Goal: Find specific page/section: Find specific page/section

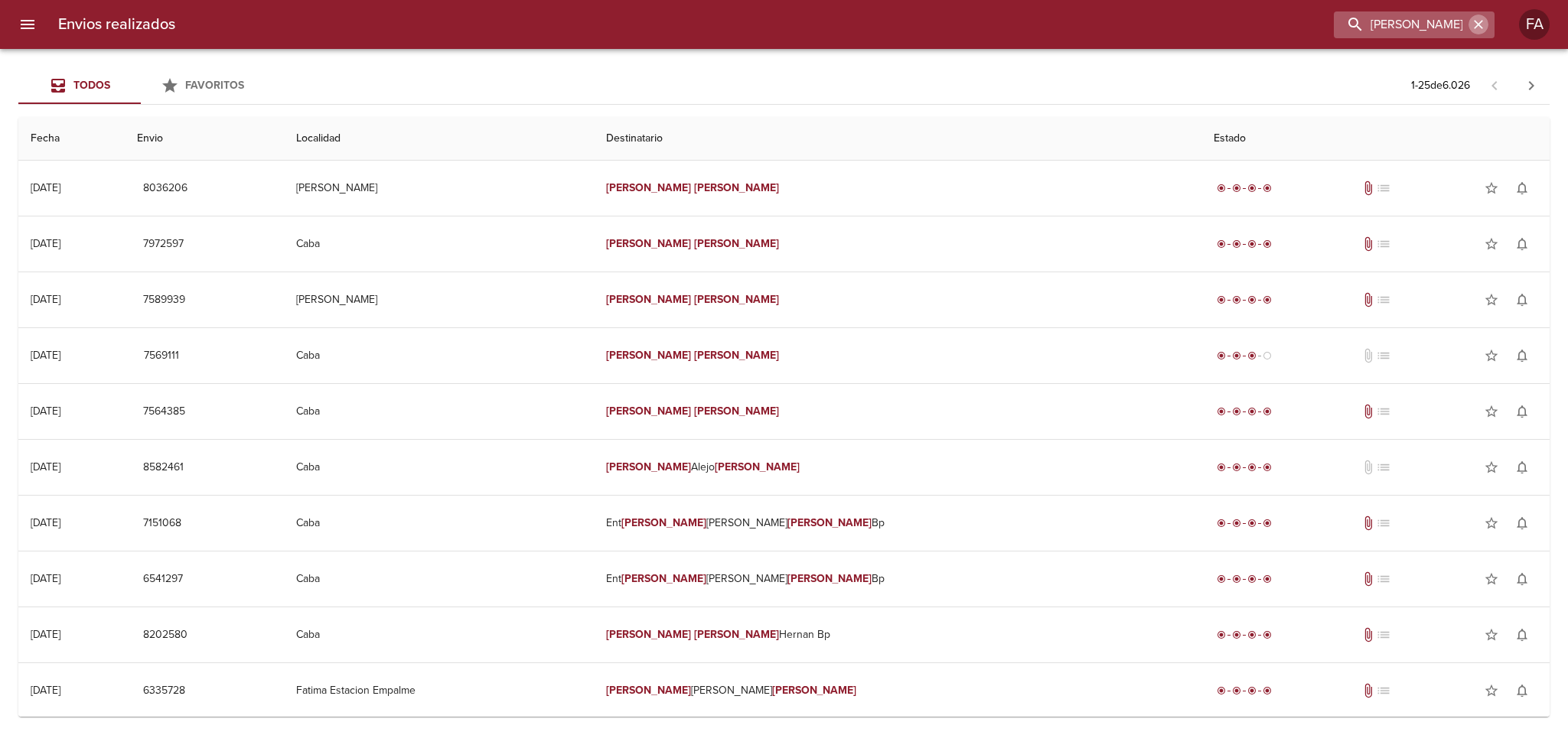
click at [1479, 26] on icon "button" at bounding box center [1478, 24] width 10 height 10
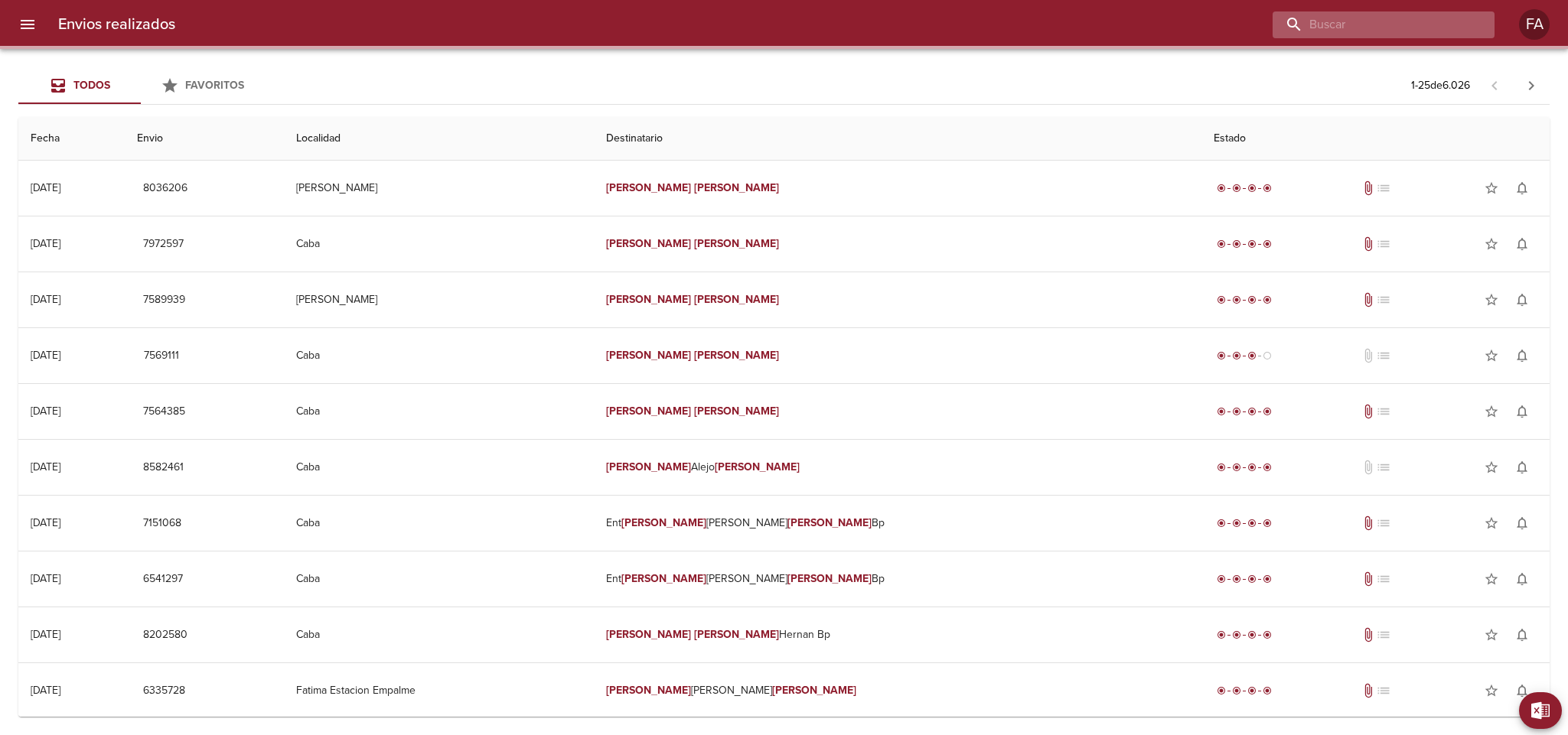
click at [1447, 22] on input "buscar" at bounding box center [1371, 24] width 196 height 27
paste input "[PERSON_NAME]"
type input "[PERSON_NAME]"
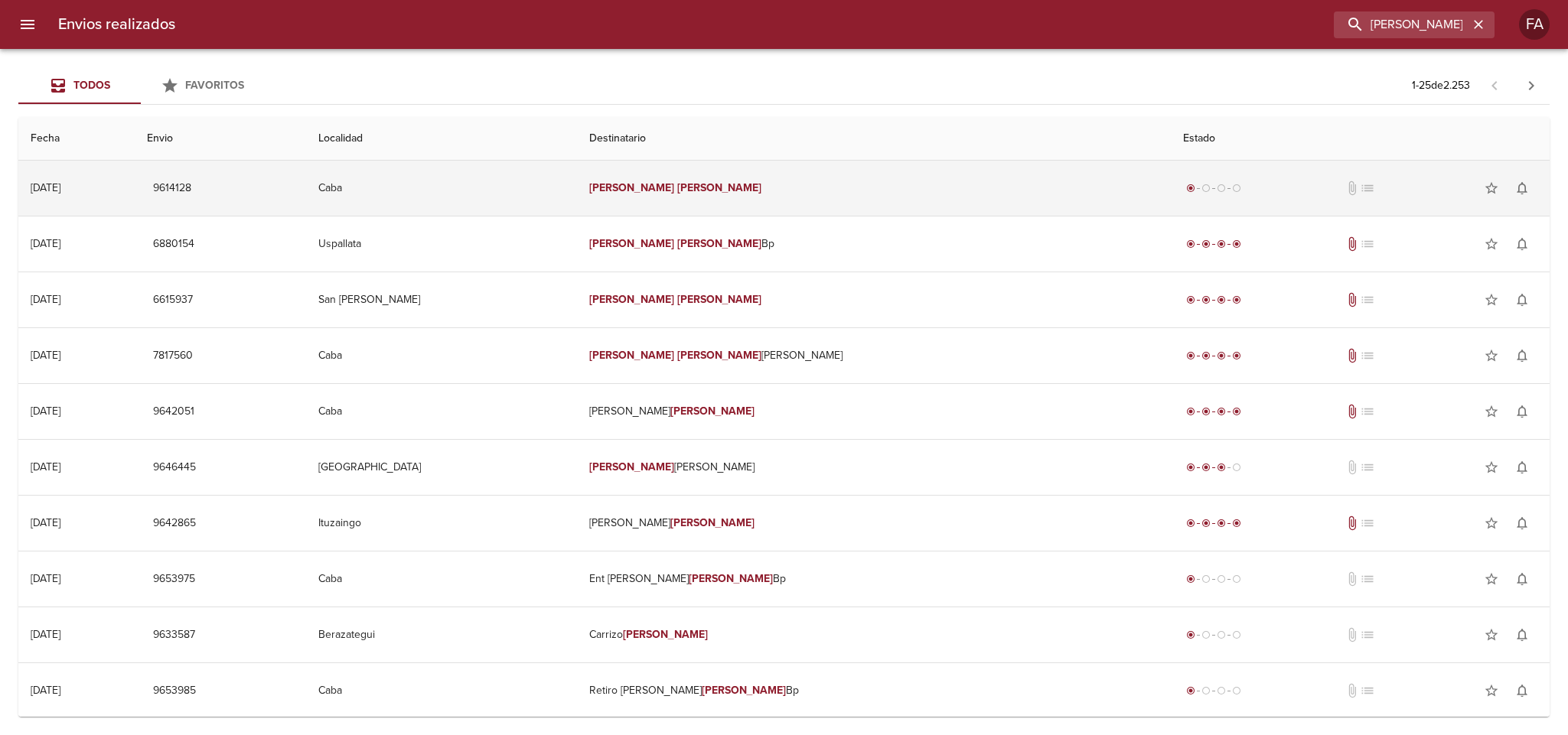
click at [770, 196] on td "[PERSON_NAME]" at bounding box center [874, 188] width 594 height 55
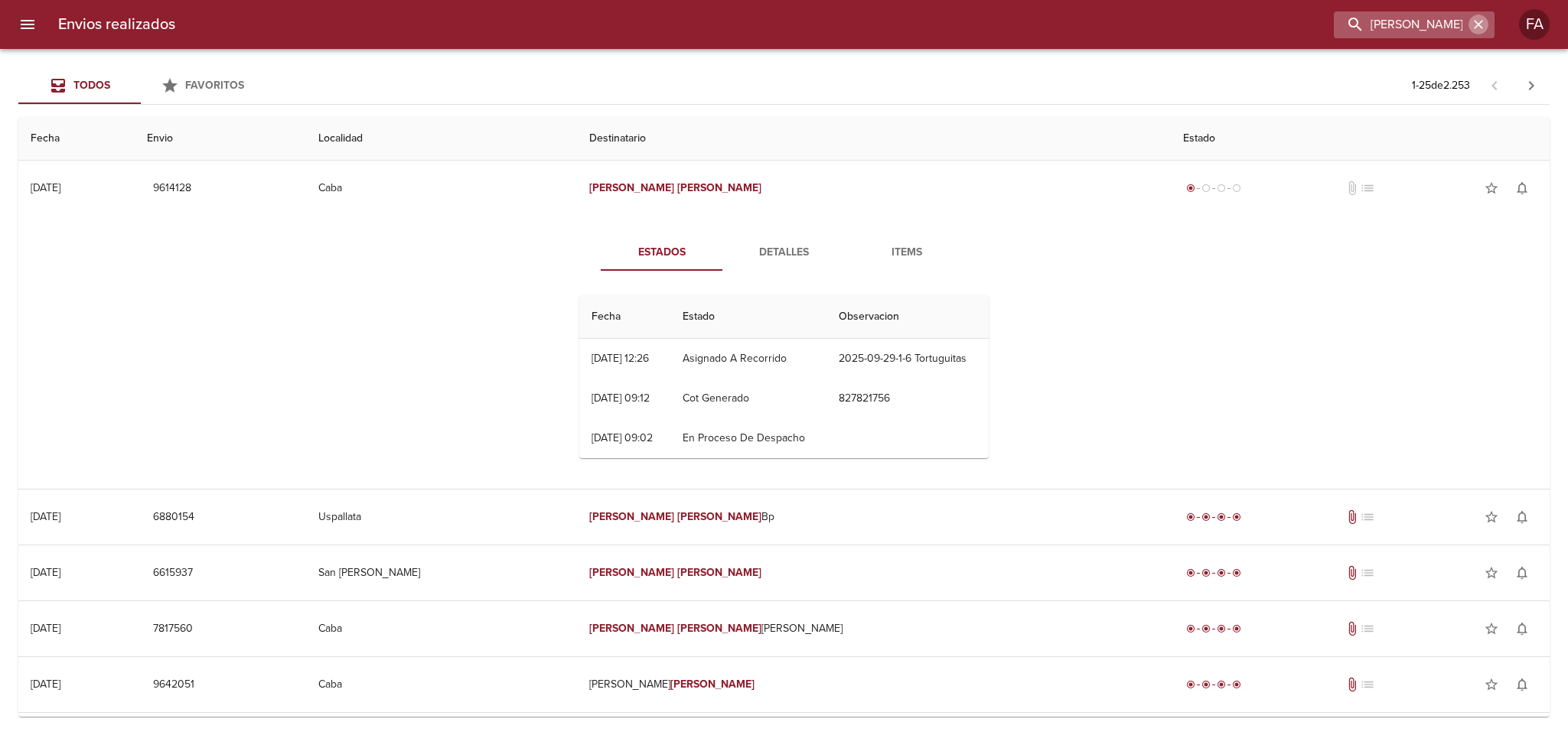
click at [1477, 17] on icon "button" at bounding box center [1479, 24] width 16 height 16
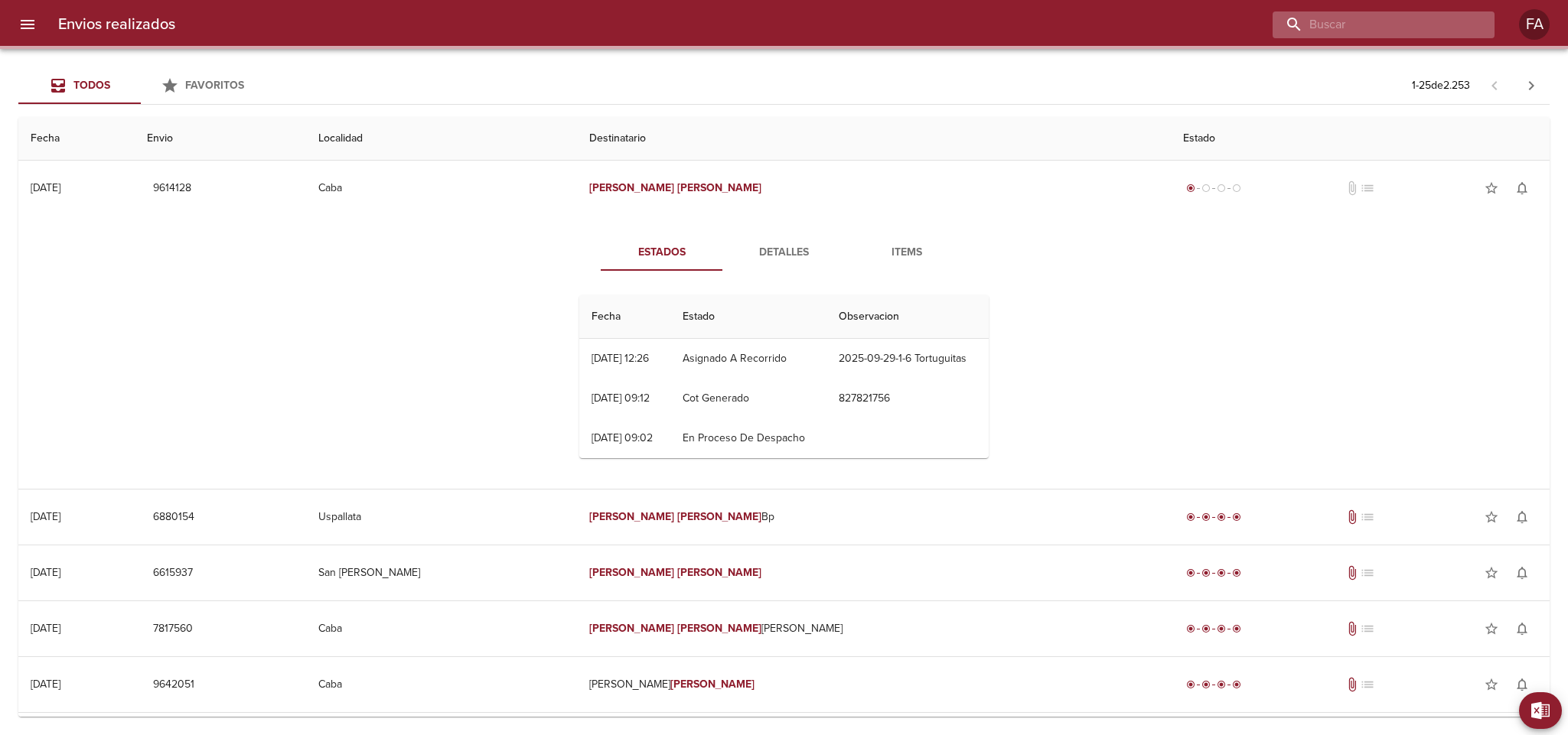
click at [1463, 23] on input "buscar" at bounding box center [1371, 24] width 196 height 27
paste input "[PERSON_NAME]"
type input "[PERSON_NAME]"
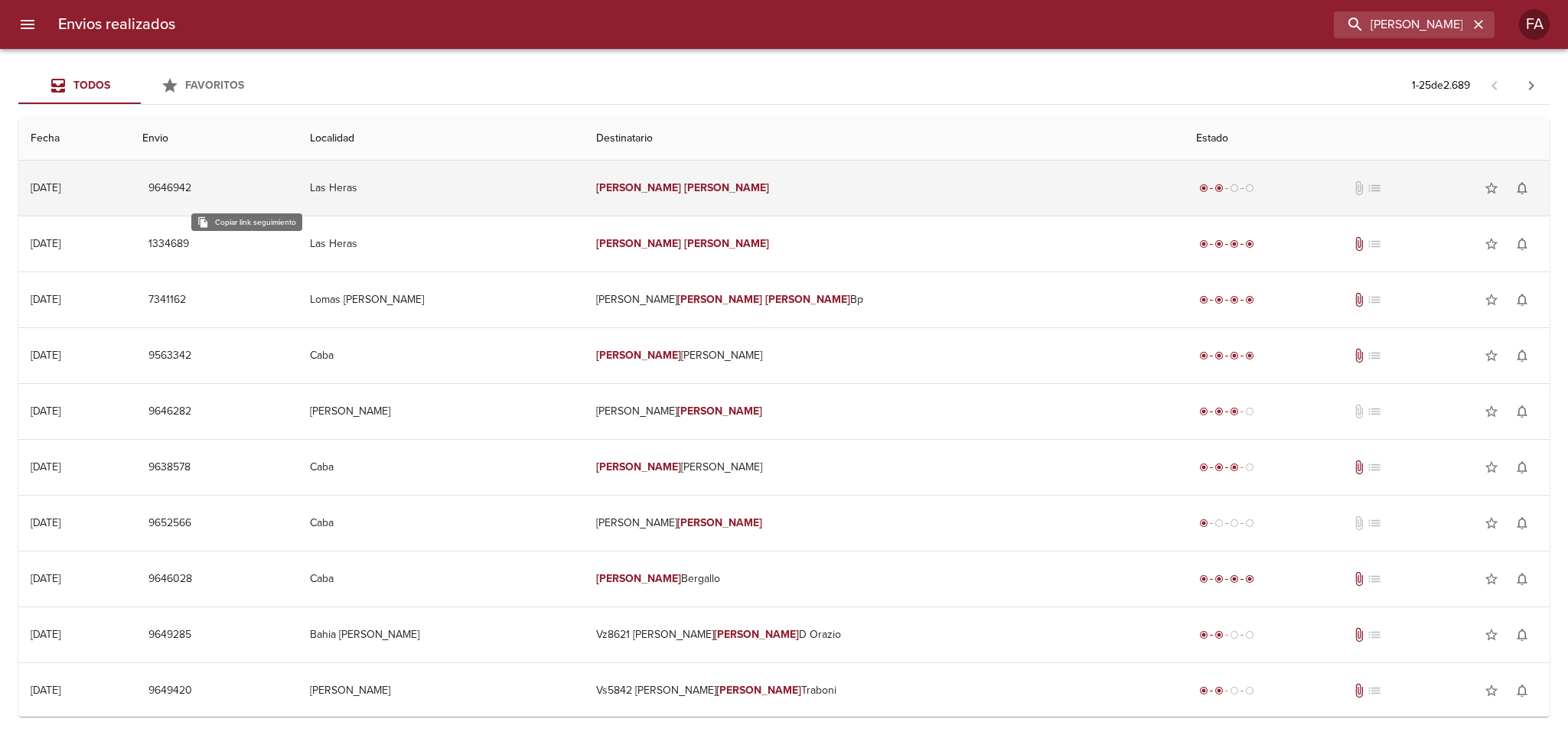
click at [191, 189] on span "9646942" at bounding box center [169, 189] width 43 height 19
